Goal: Communication & Community: Ask a question

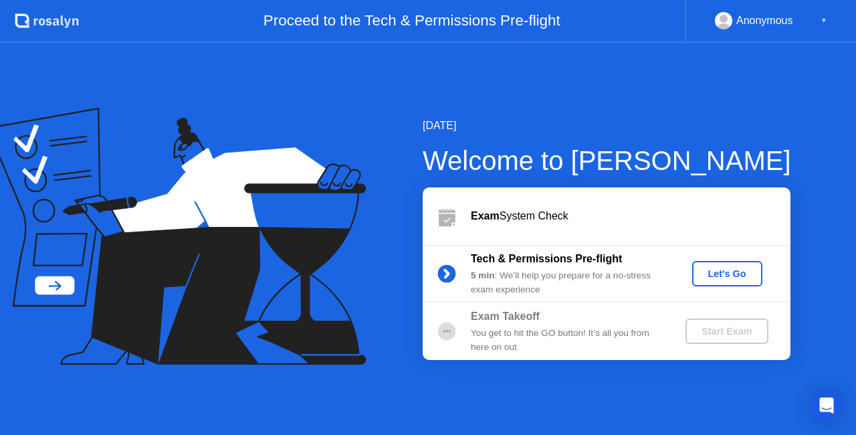
click at [732, 268] on div "Let's Go" at bounding box center [728, 273] width 60 height 11
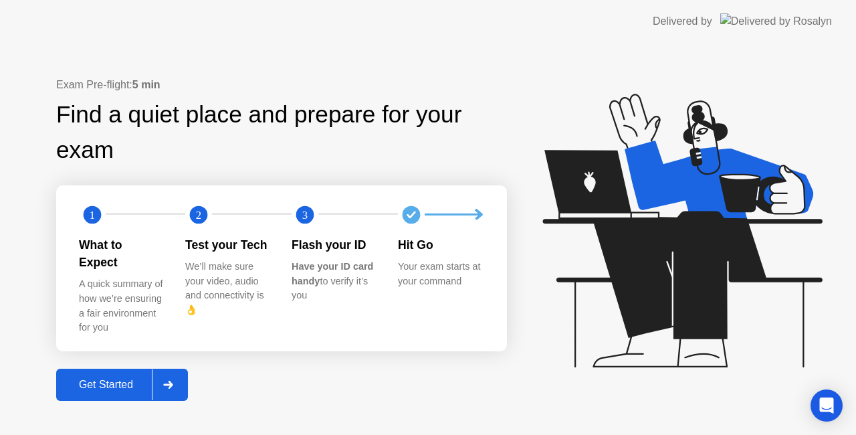
click at [103, 289] on div "A quick summary of how we’re ensuring a fair environment for you" at bounding box center [121, 306] width 85 height 58
click at [242, 268] on div "We’ll make sure your video, audio and connectivity is 👌" at bounding box center [227, 289] width 85 height 58
click at [181, 377] on div at bounding box center [168, 384] width 32 height 31
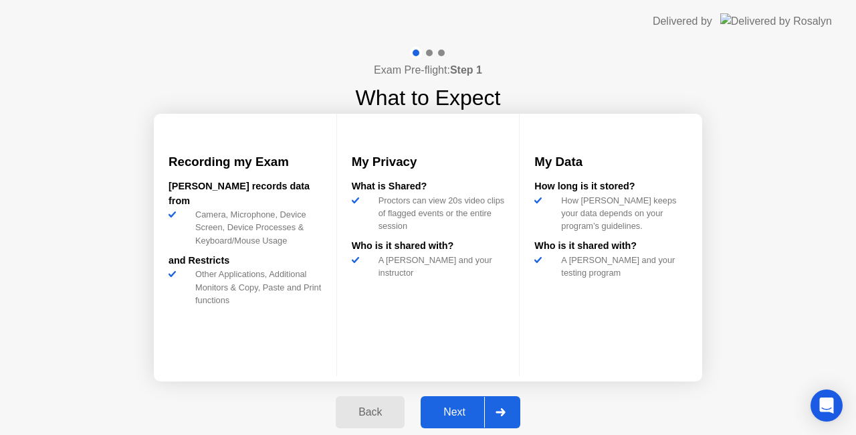
click at [514, 419] on div at bounding box center [500, 412] width 32 height 31
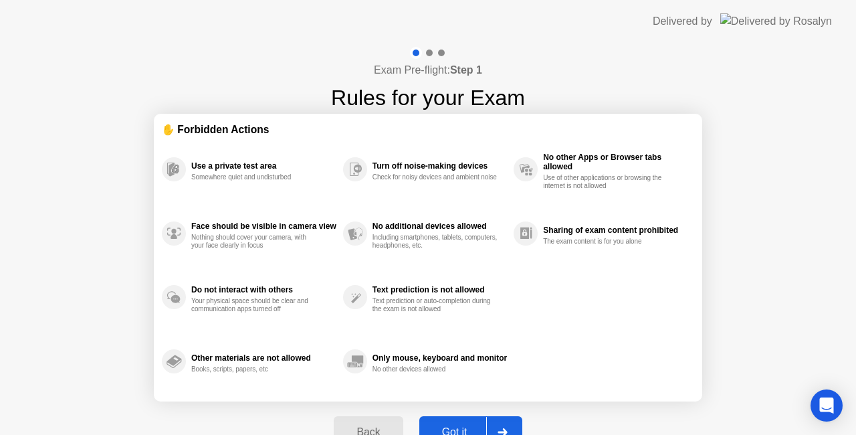
click at [507, 426] on div at bounding box center [502, 432] width 32 height 31
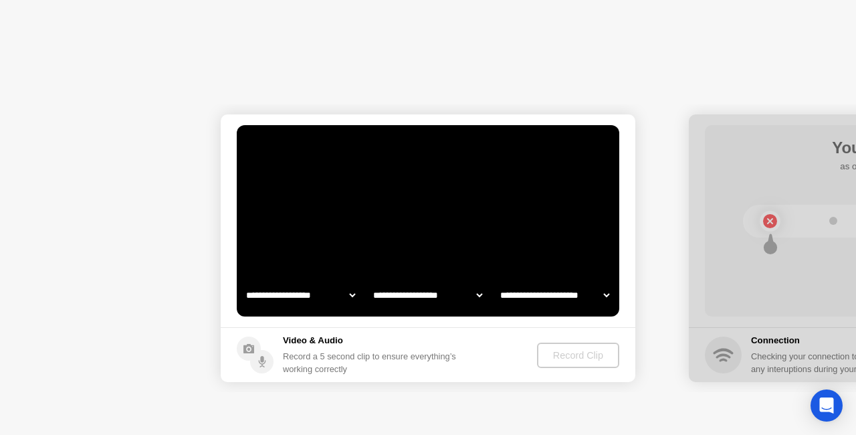
select select "**********"
select select "*******"
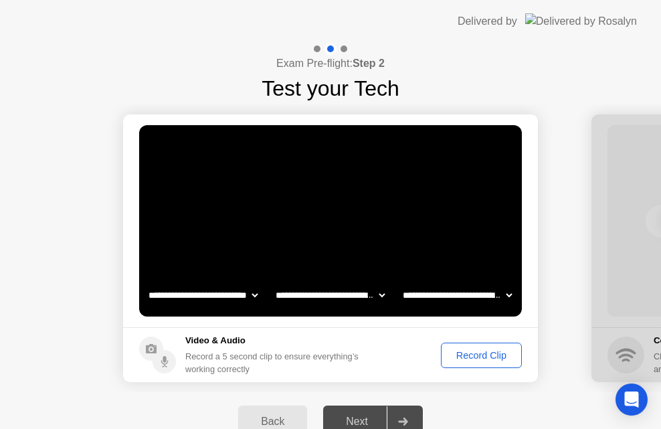
click at [486, 355] on div "Record Clip" at bounding box center [482, 355] width 72 height 11
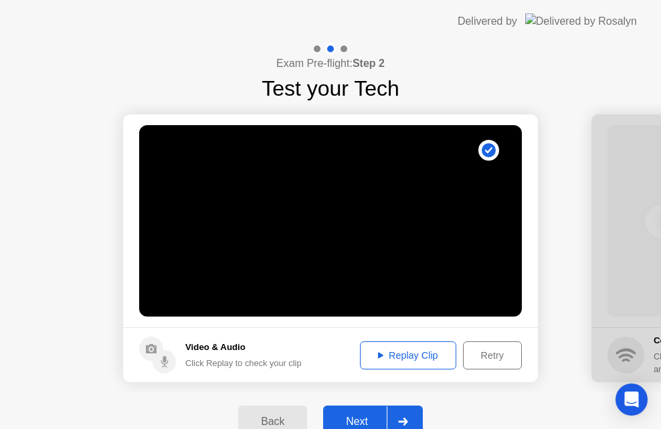
click at [408, 355] on div "Replay Clip" at bounding box center [408, 355] width 87 height 11
click at [383, 354] on div "Replay Clip" at bounding box center [408, 355] width 87 height 11
click at [404, 356] on div "Replay Clip" at bounding box center [408, 355] width 87 height 11
click at [410, 417] on div at bounding box center [403, 421] width 32 height 31
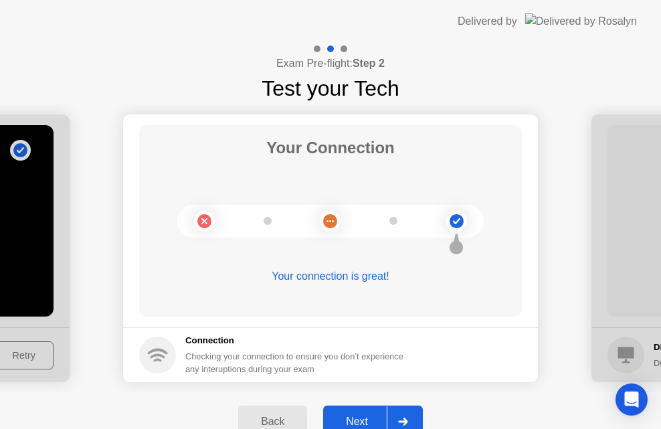
click at [410, 417] on div at bounding box center [403, 421] width 32 height 31
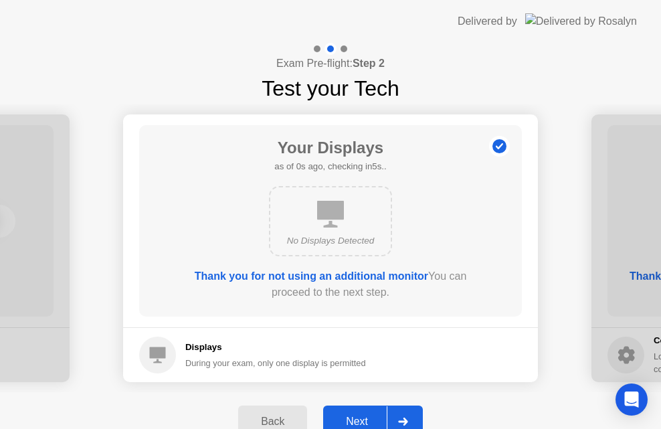
click at [410, 417] on div at bounding box center [403, 421] width 32 height 31
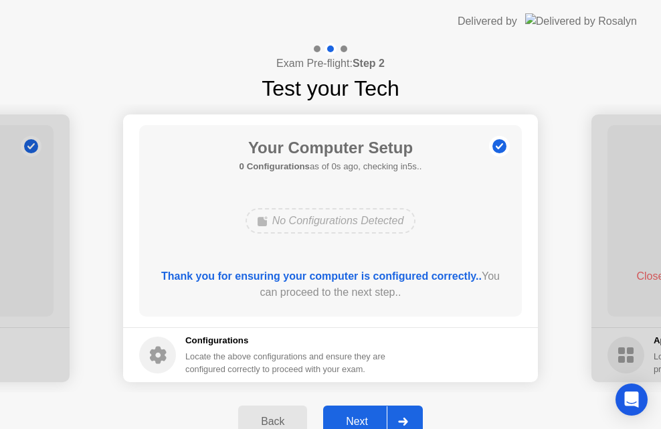
click at [410, 417] on div at bounding box center [403, 421] width 32 height 31
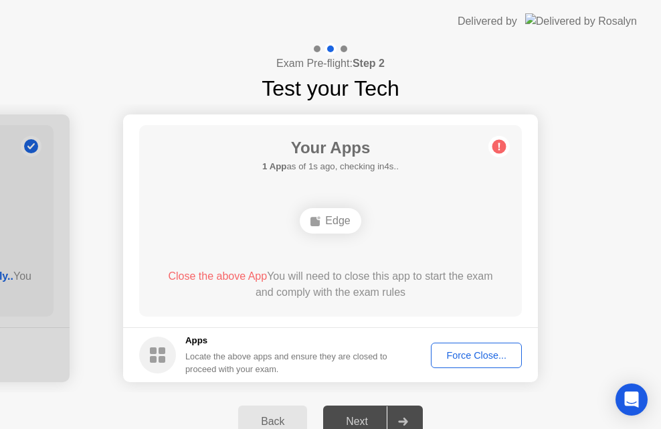
click at [484, 355] on div "Force Close..." at bounding box center [477, 355] width 82 height 11
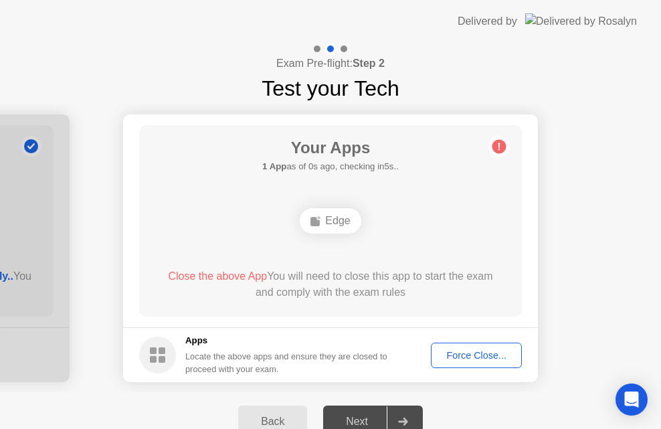
click at [405, 415] on div at bounding box center [403, 421] width 32 height 31
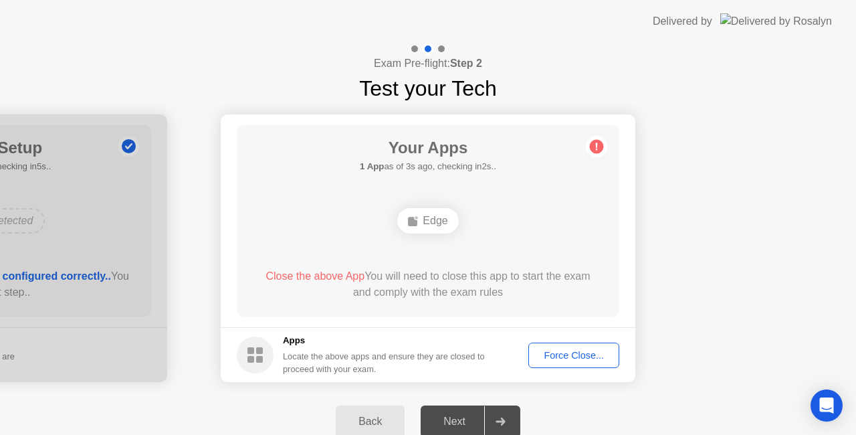
click at [593, 351] on div "Force Close..." at bounding box center [574, 355] width 82 height 11
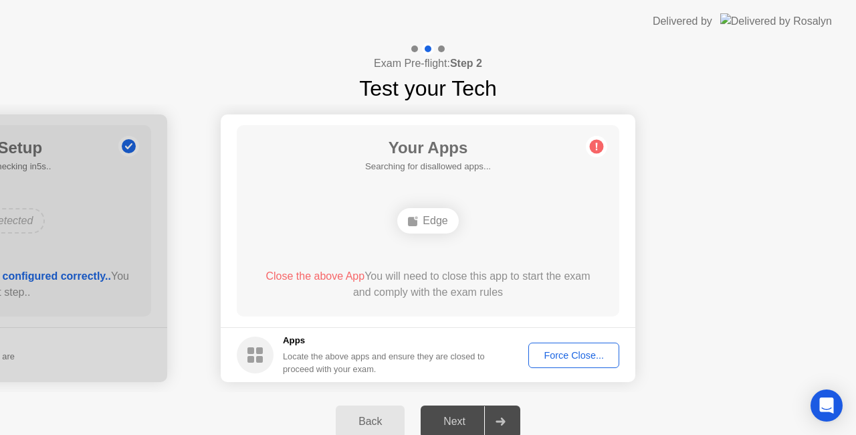
click at [367, 419] on div "Back" at bounding box center [370, 421] width 61 height 12
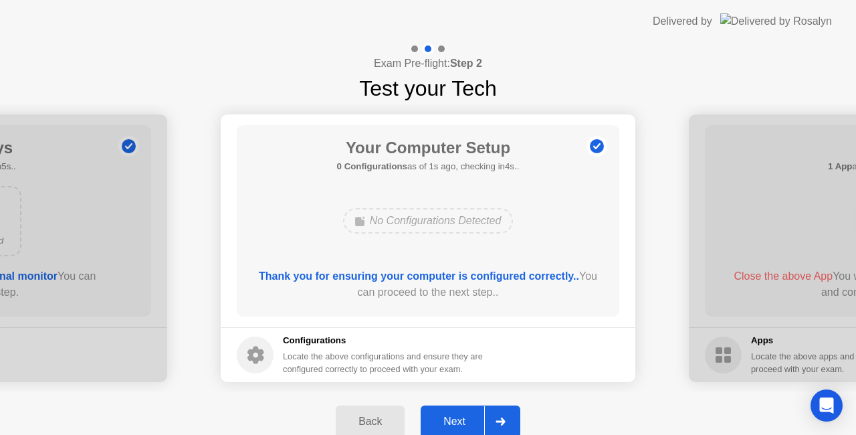
click at [501, 419] on icon at bounding box center [501, 421] width 10 height 8
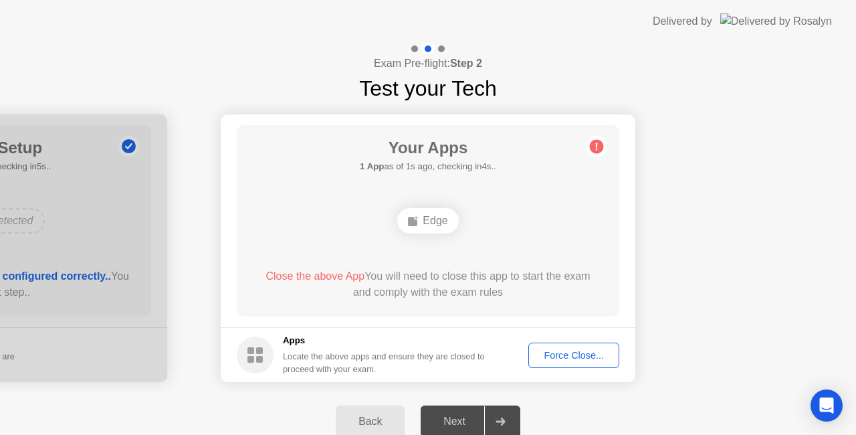
click at [442, 222] on div "Edge" at bounding box center [427, 220] width 61 height 25
click at [443, 225] on div "Edge" at bounding box center [427, 220] width 61 height 25
click at [496, 413] on div at bounding box center [500, 421] width 32 height 31
click at [367, 417] on div "Back" at bounding box center [370, 421] width 61 height 12
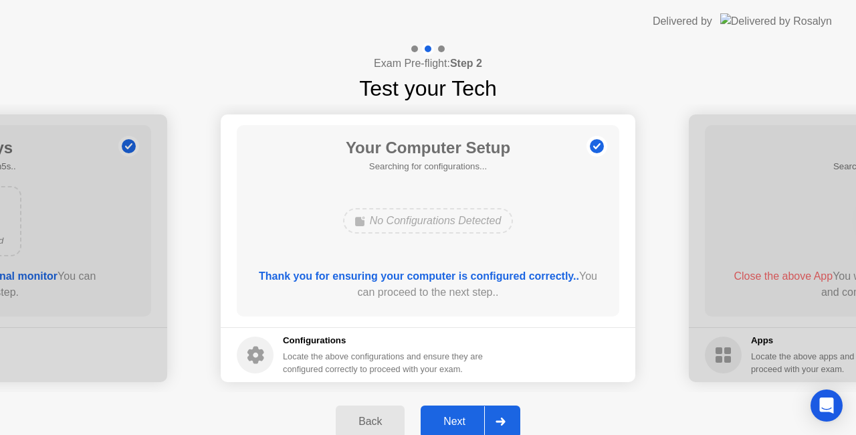
click at [367, 417] on div "Back" at bounding box center [370, 421] width 61 height 12
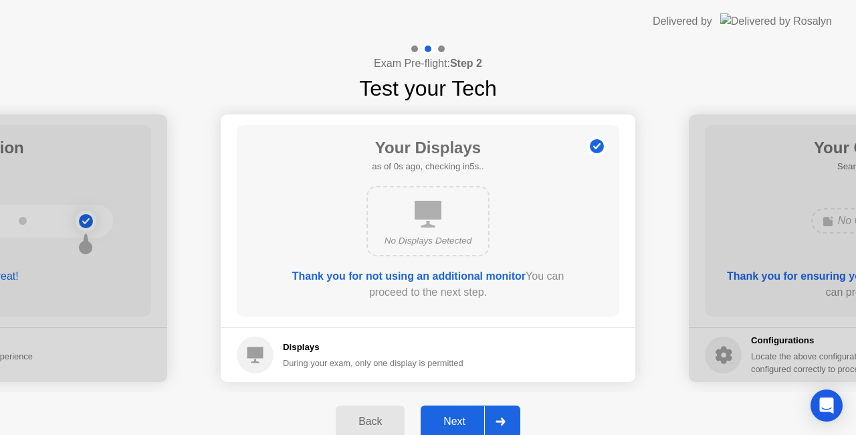
click at [365, 416] on div "Back" at bounding box center [370, 421] width 61 height 12
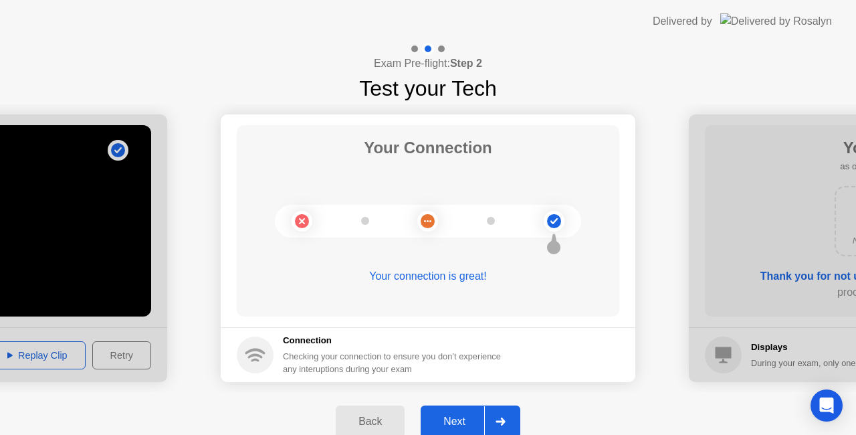
click at [363, 415] on div "Back" at bounding box center [370, 421] width 61 height 12
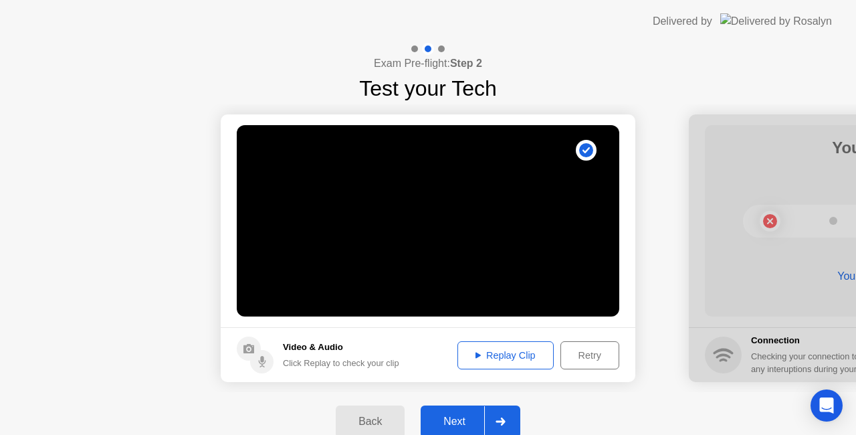
click at [363, 415] on div "Back" at bounding box center [370, 421] width 61 height 12
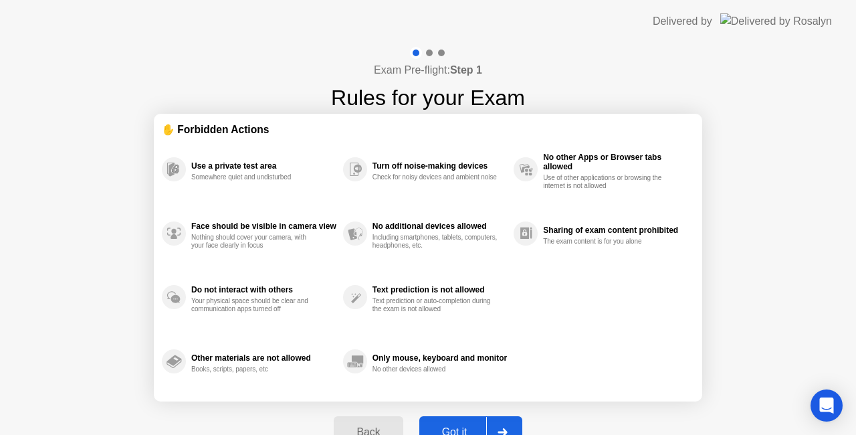
click at [506, 423] on div at bounding box center [502, 432] width 32 height 31
select select "**********"
select select "*******"
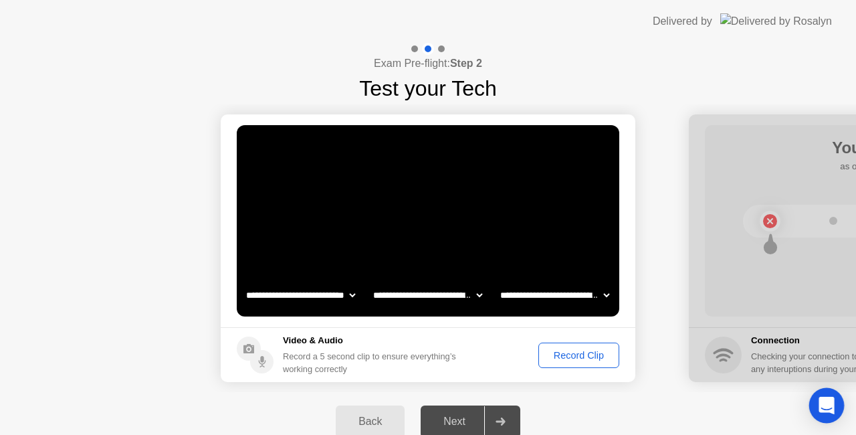
click at [834, 407] on icon "Open Intercom Messenger" at bounding box center [826, 405] width 17 height 17
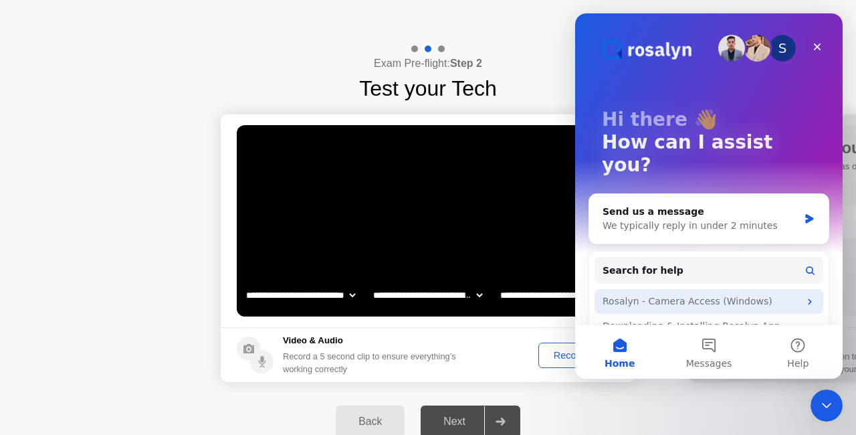
scroll to position [66, 0]
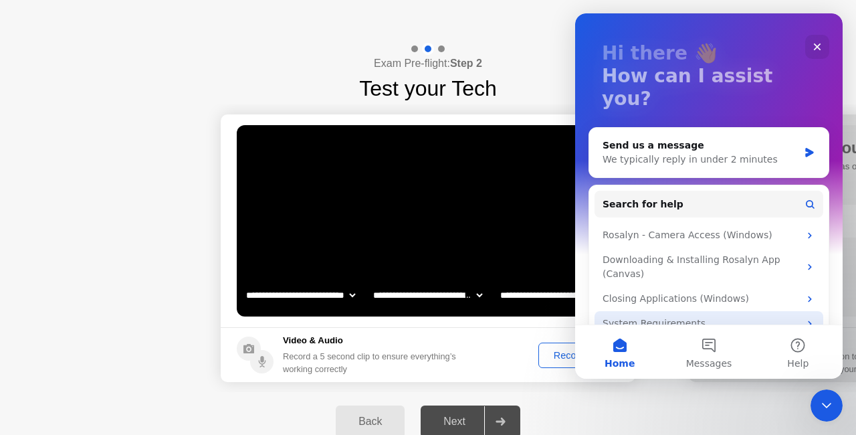
click at [662, 316] on div "System Requirements" at bounding box center [701, 323] width 197 height 14
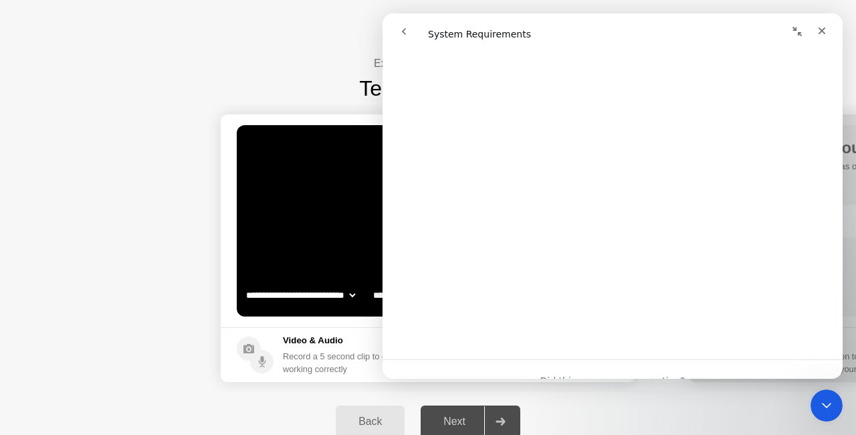
scroll to position [502, 0]
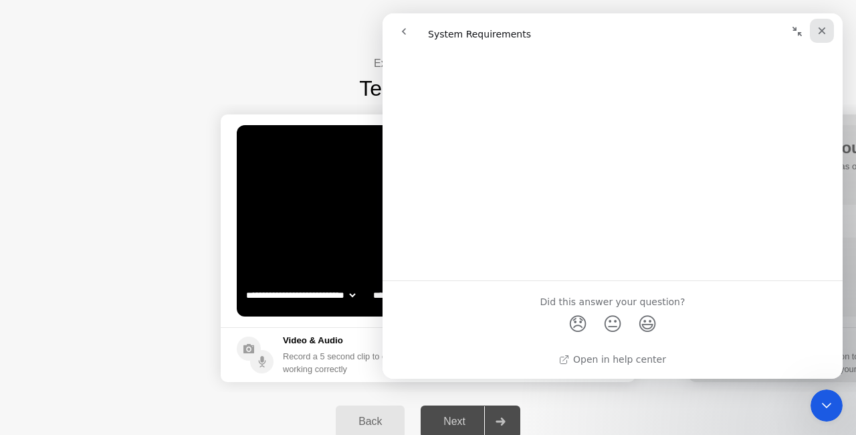
click at [817, 33] on icon "Close" at bounding box center [822, 30] width 11 height 11
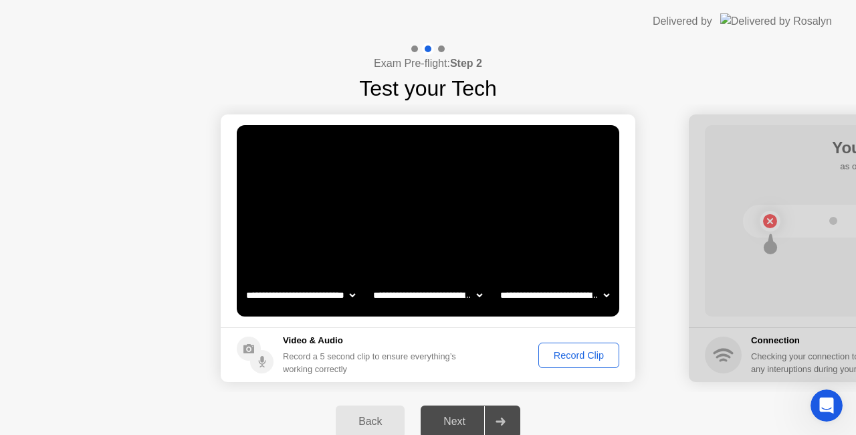
scroll to position [0, 0]
click at [828, 399] on icon "Open Intercom Messenger" at bounding box center [825, 404] width 22 height 22
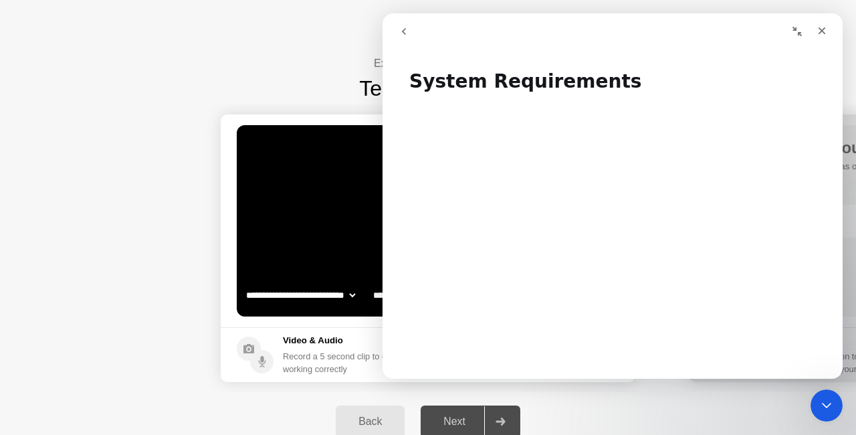
click at [561, 411] on div "Back Next" at bounding box center [428, 421] width 856 height 59
click at [820, 30] on icon "Close" at bounding box center [822, 30] width 11 height 11
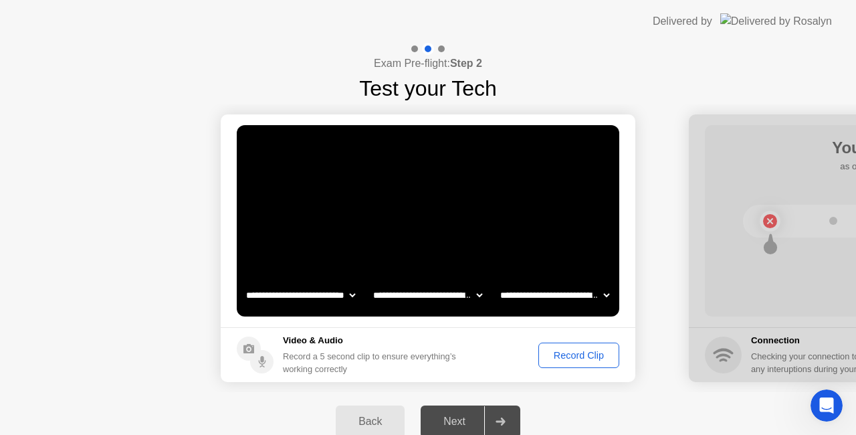
click at [504, 426] on div at bounding box center [500, 421] width 32 height 31
click at [503, 420] on icon at bounding box center [500, 421] width 9 height 8
click at [597, 351] on div "Record Clip" at bounding box center [579, 355] width 72 height 11
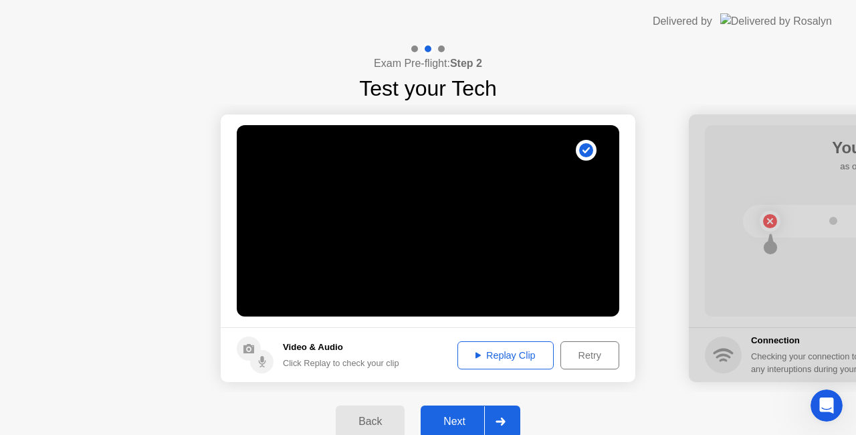
click at [515, 351] on div "Replay Clip" at bounding box center [505, 355] width 87 height 11
click at [508, 421] on div at bounding box center [500, 421] width 32 height 31
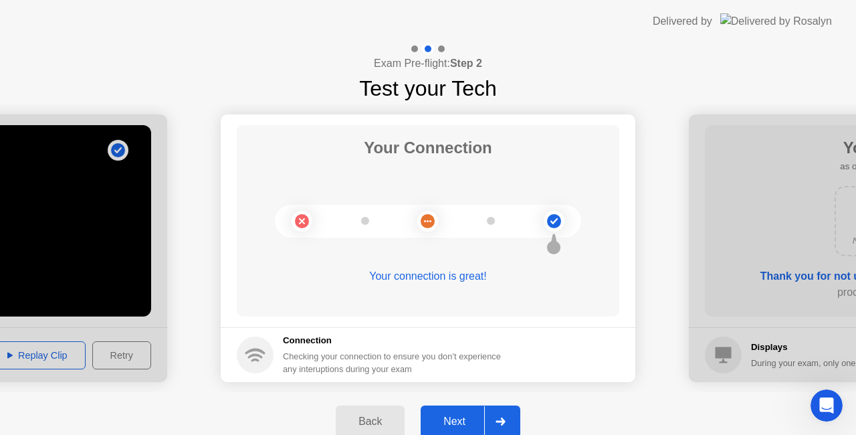
click at [502, 416] on div at bounding box center [500, 421] width 32 height 31
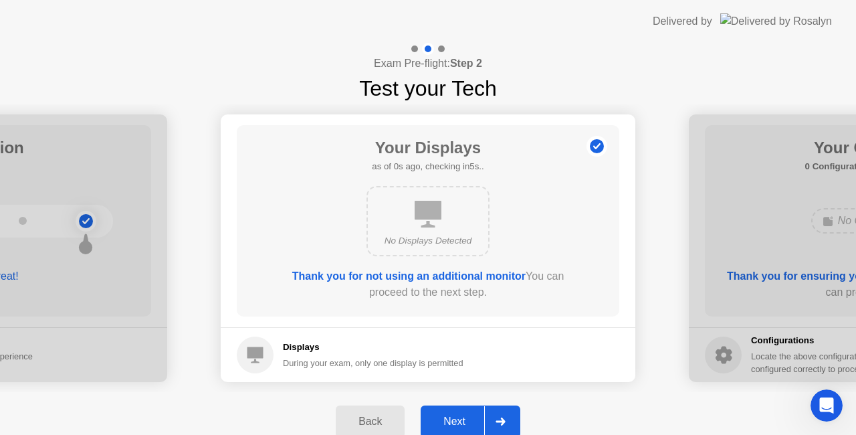
click at [502, 416] on div at bounding box center [500, 421] width 32 height 31
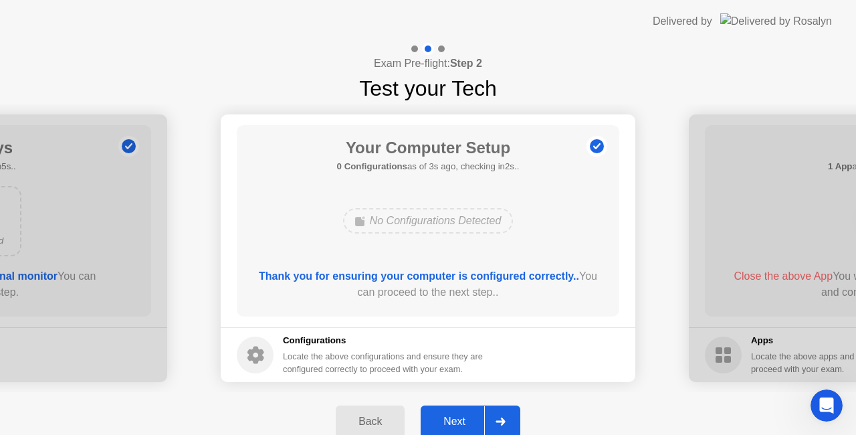
click at [502, 416] on div at bounding box center [500, 421] width 32 height 31
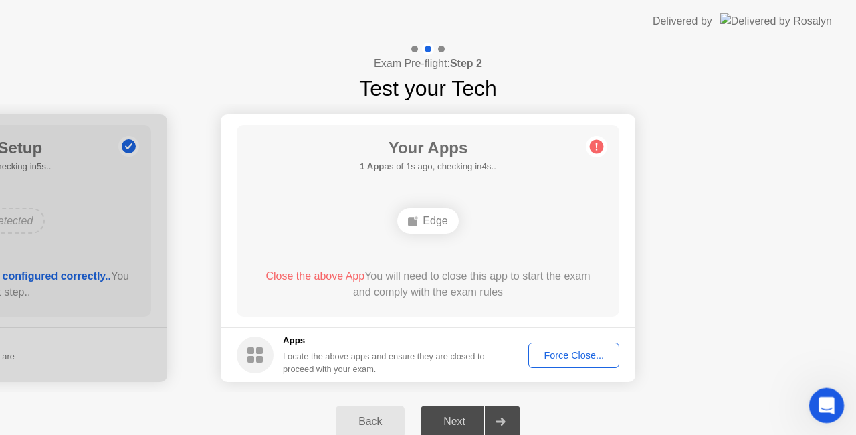
click at [826, 397] on icon "Open Intercom Messenger" at bounding box center [825, 404] width 22 height 22
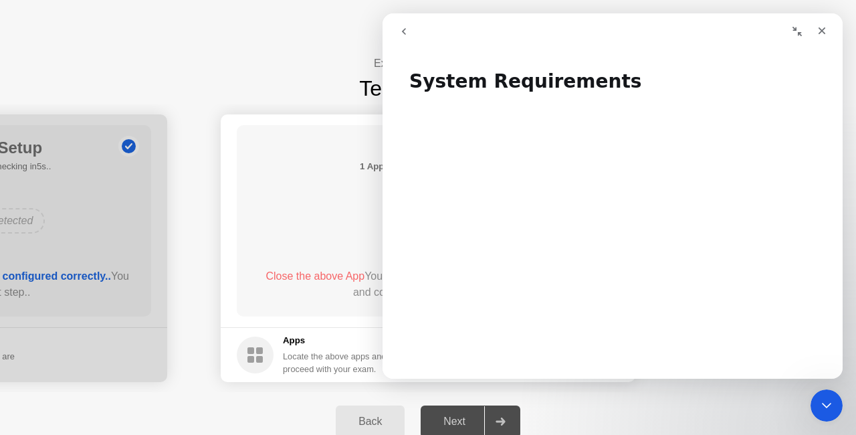
click at [403, 28] on icon "go back" at bounding box center [404, 31] width 11 height 11
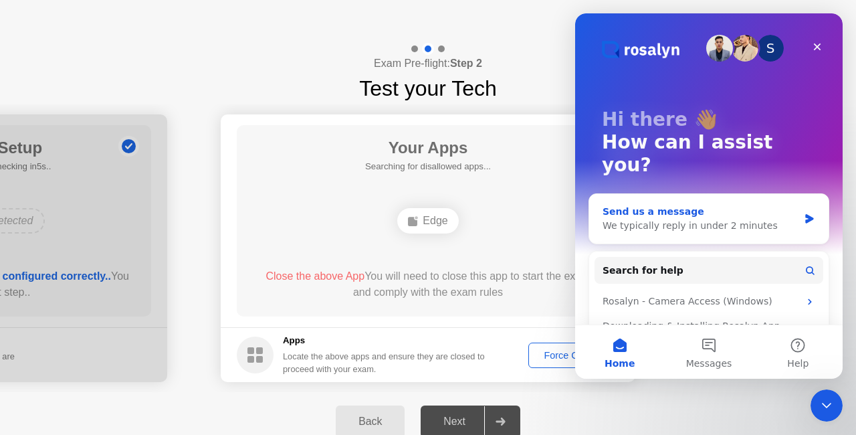
click at [669, 219] on div "We typically reply in under 2 minutes" at bounding box center [701, 226] width 196 height 14
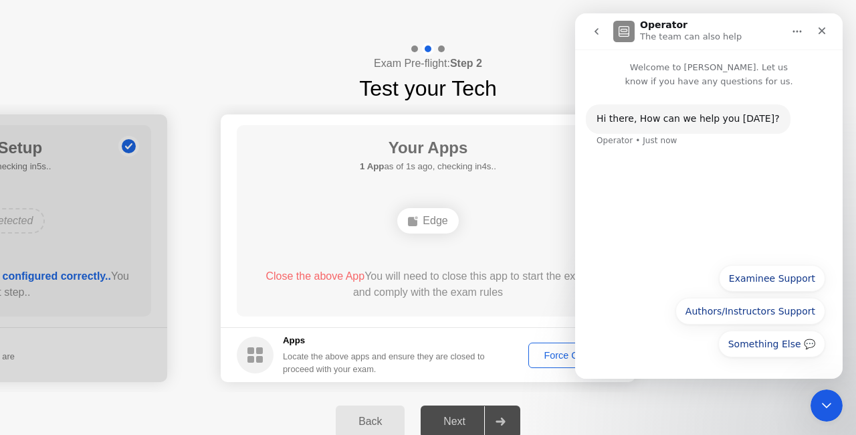
click at [631, 165] on div "Hi ​there, How can we help you [DATE]? Operator • Just now" at bounding box center [709, 172] width 268 height 168
click at [783, 282] on button "Examinee Support" at bounding box center [772, 278] width 106 height 27
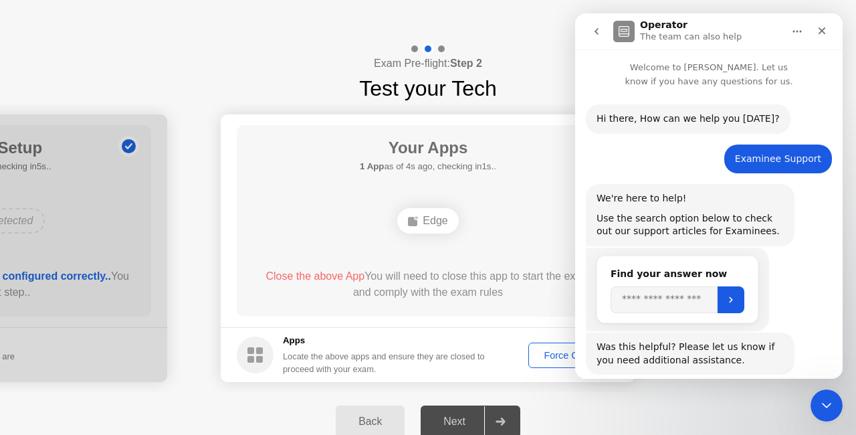
scroll to position [71, 0]
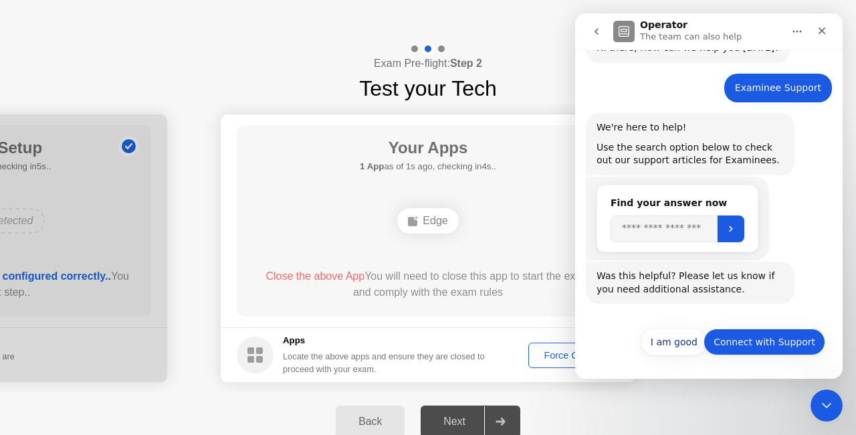
click at [776, 343] on button "Connect with Support" at bounding box center [765, 341] width 122 height 27
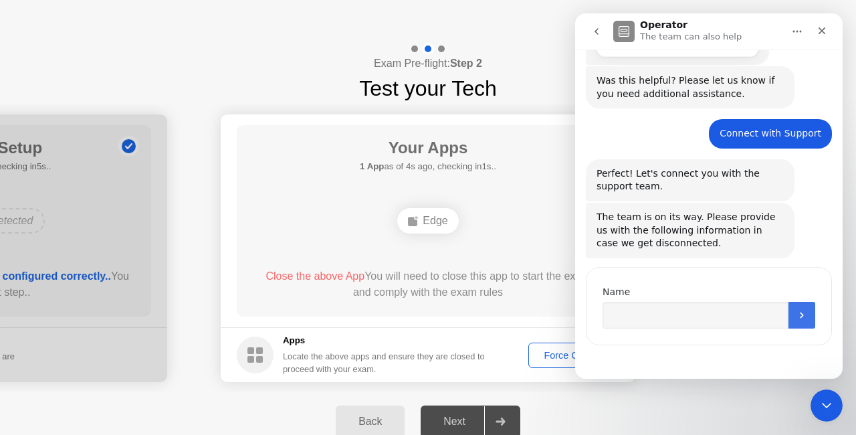
scroll to position [266, 0]
click at [624, 317] on input "Name" at bounding box center [696, 313] width 186 height 27
type input "**********"
click at [800, 313] on icon "Submit" at bounding box center [801, 313] width 3 height 6
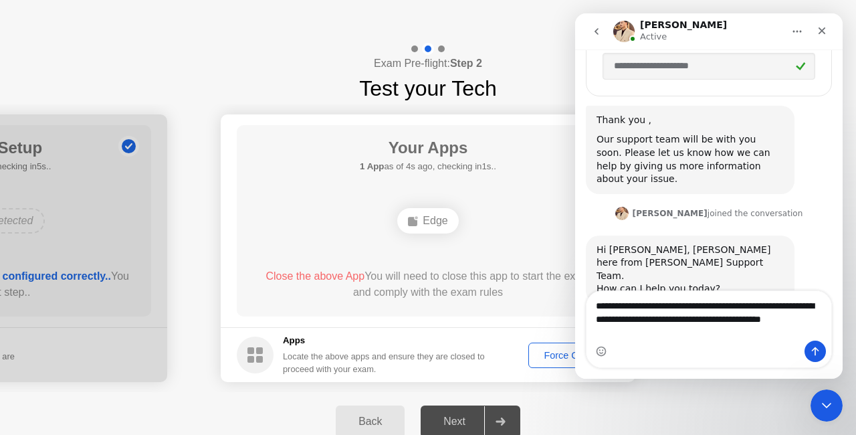
scroll to position [620, 0]
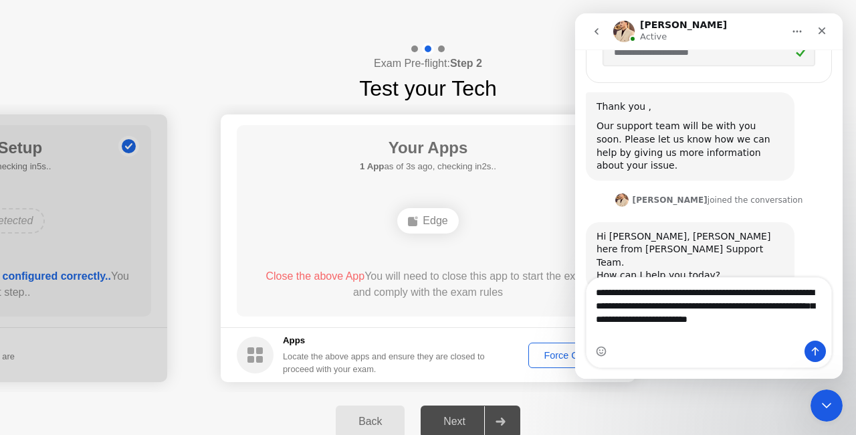
type textarea "**********"
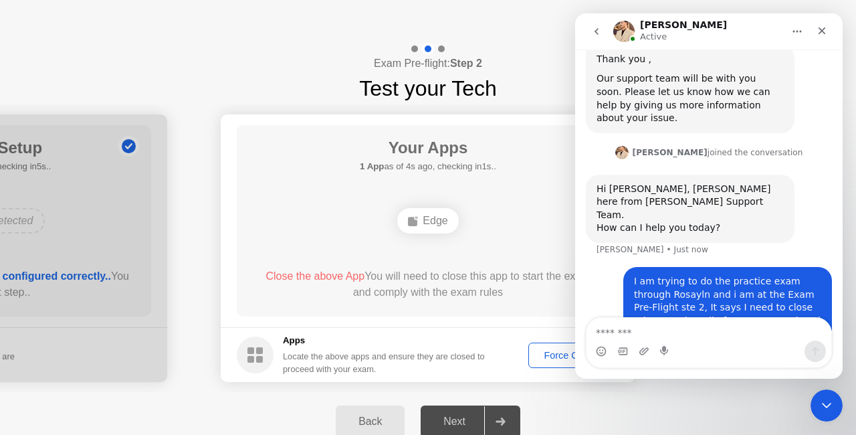
scroll to position [672, 0]
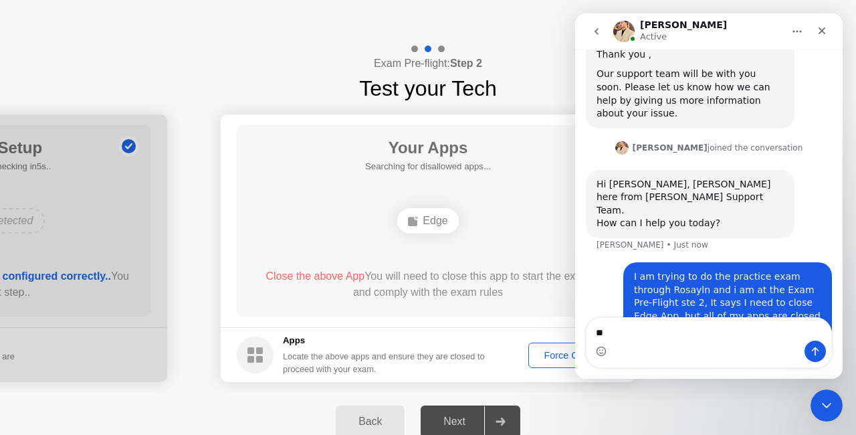
type textarea "*"
type textarea "**********"
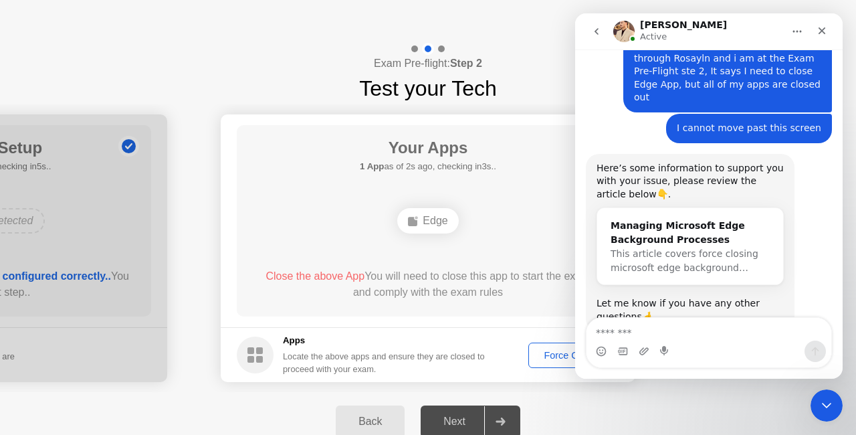
scroll to position [891, 0]
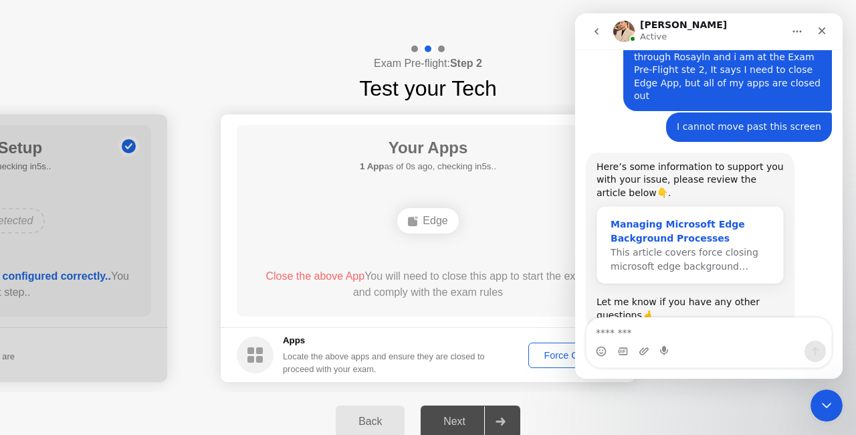
click at [694, 217] on div "Managing Microsoft Edge Background Processes" at bounding box center [690, 231] width 159 height 28
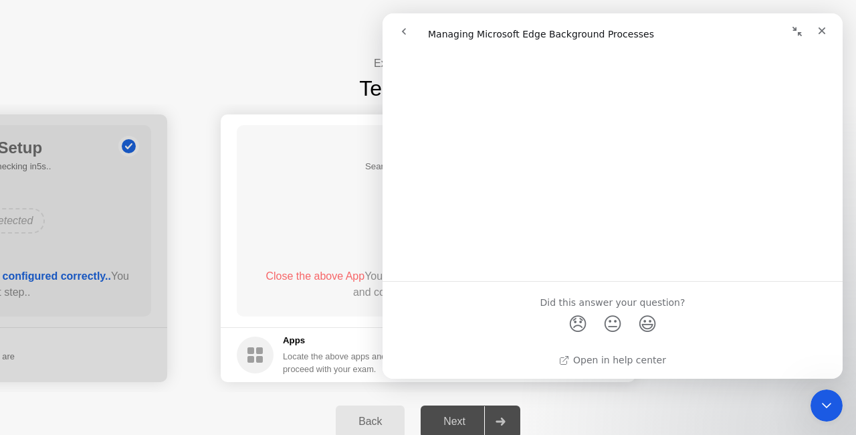
scroll to position [1133, 0]
click at [401, 29] on icon "go back" at bounding box center [404, 31] width 11 height 11
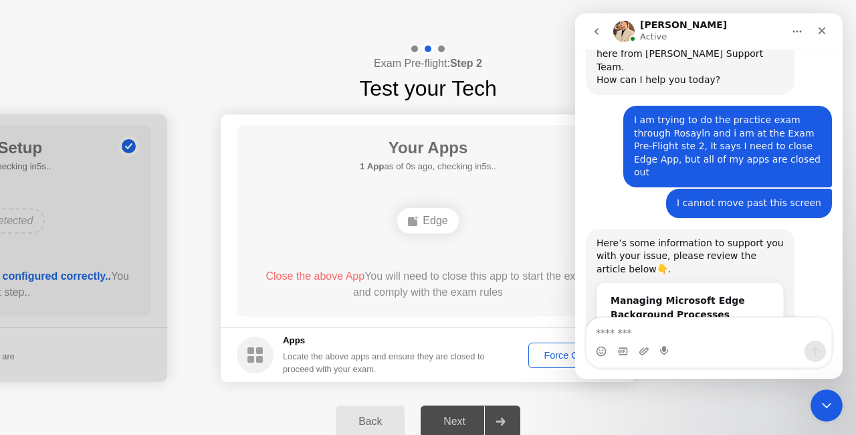
scroll to position [891, 0]
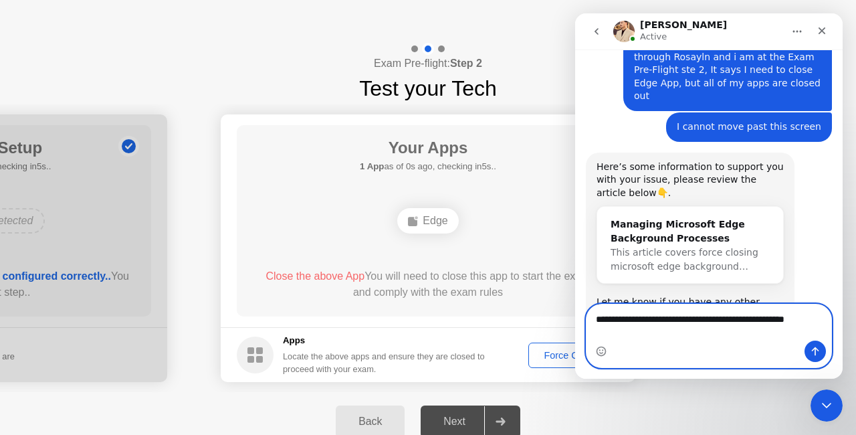
paste textarea "**********"
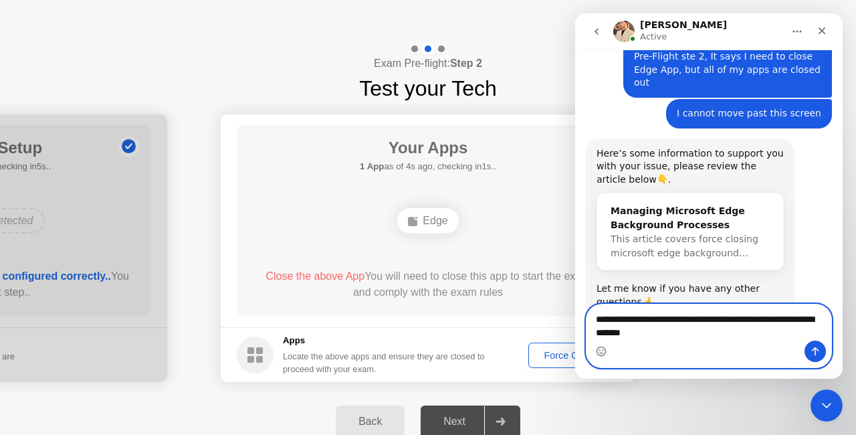
drag, startPoint x: 653, startPoint y: 335, endPoint x: 591, endPoint y: 329, distance: 61.8
click at [591, 329] on textarea "**********" at bounding box center [710, 322] width 246 height 36
type textarea "**********"
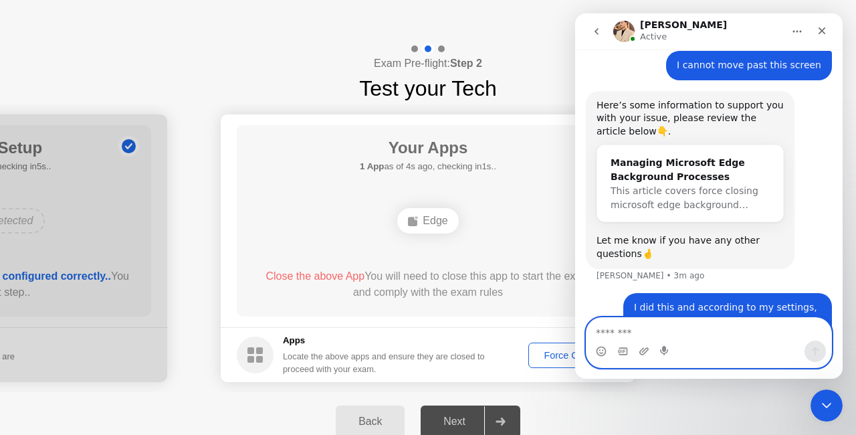
scroll to position [957, 0]
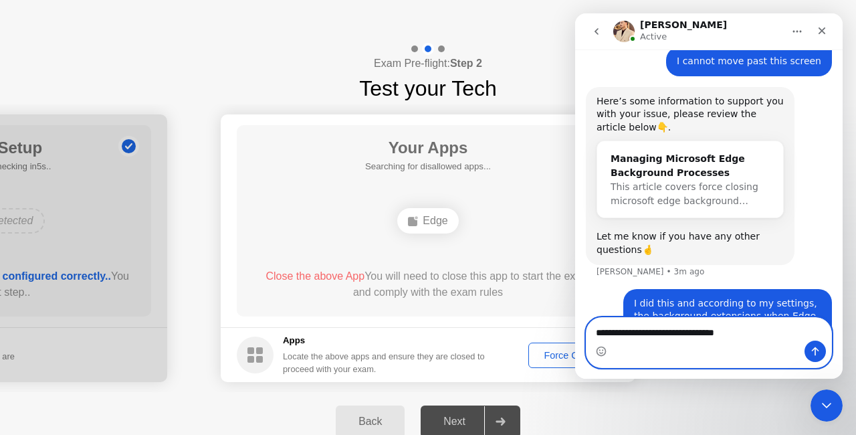
type textarea "**********"
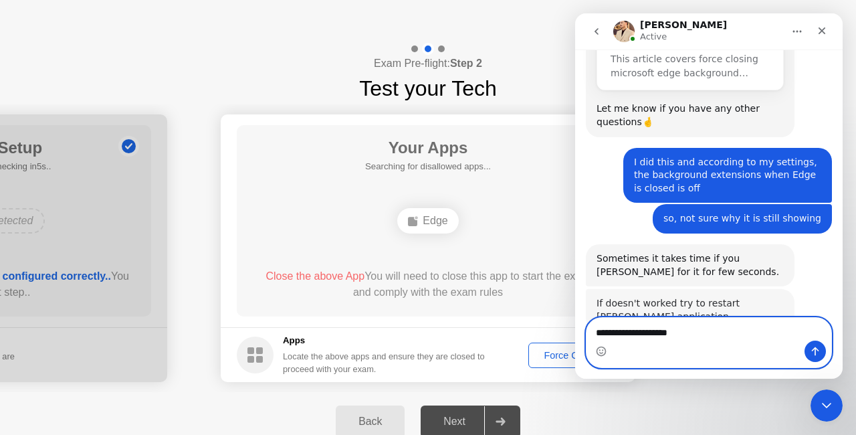
scroll to position [1084, 0]
type textarea "*"
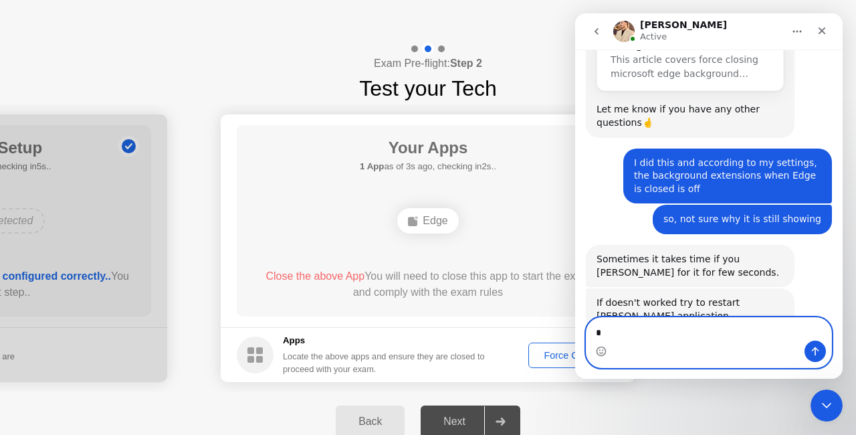
type textarea "**"
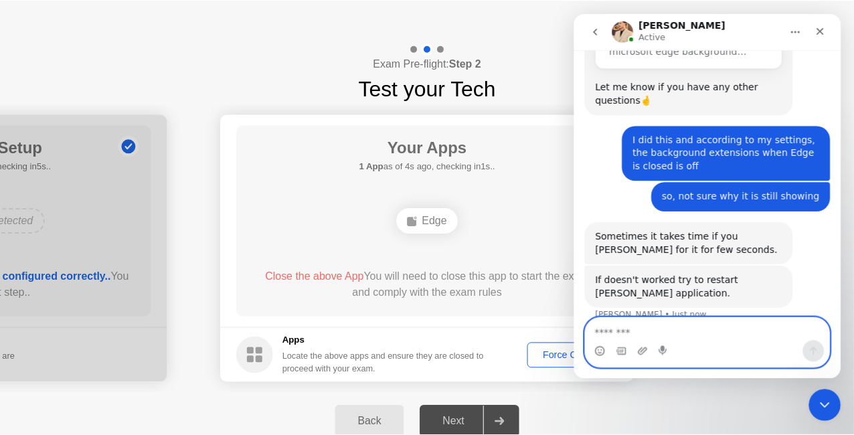
scroll to position [1124, 0]
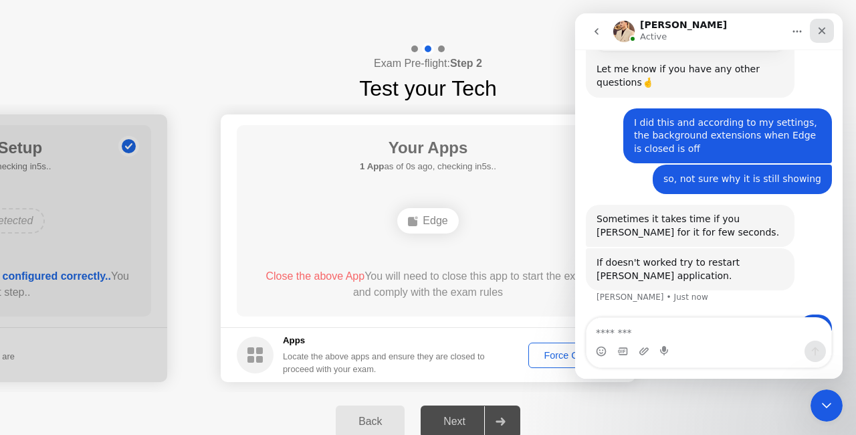
click at [824, 27] on icon "Close" at bounding box center [822, 30] width 7 height 7
